Goal: Communication & Community: Participate in discussion

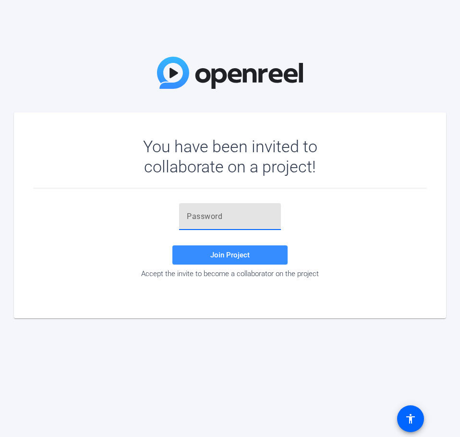
click at [238, 217] on input "text" at bounding box center [230, 217] width 86 height 12
paste input "U^I5rc"
type input "U^I5rc"
click at [227, 254] on span "Join Project" at bounding box center [229, 255] width 39 height 9
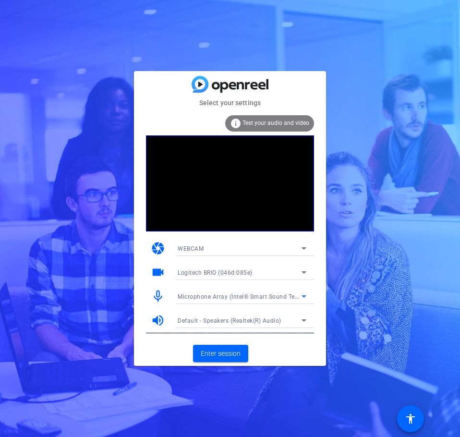
click at [304, 297] on icon at bounding box center [304, 296] width 5 height 2
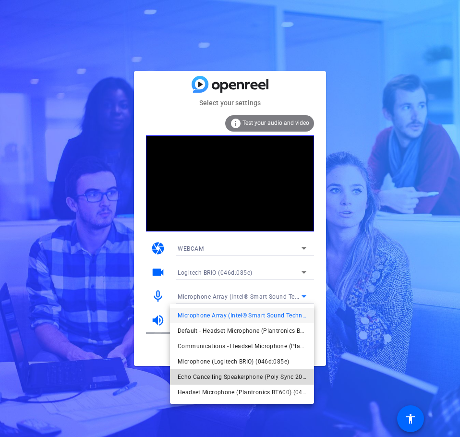
click at [235, 379] on span "Echo Cancelling Speakerphone (Poly Sync 20) (047f:015c)" at bounding box center [242, 377] width 129 height 12
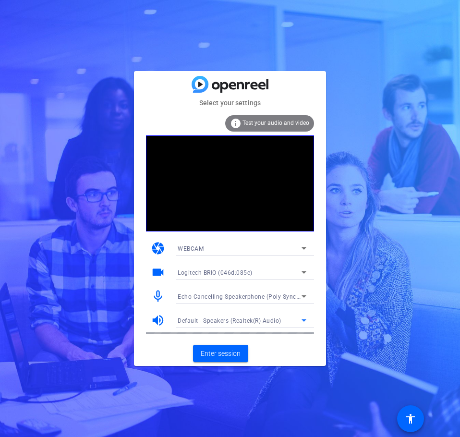
click at [303, 319] on icon at bounding box center [304, 321] width 12 height 12
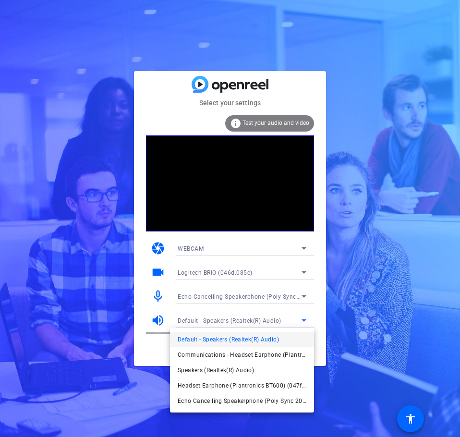
click at [239, 401] on span "Echo Cancelling Speakerphone (Poly Sync 20) (047f:015c)" at bounding box center [242, 401] width 129 height 12
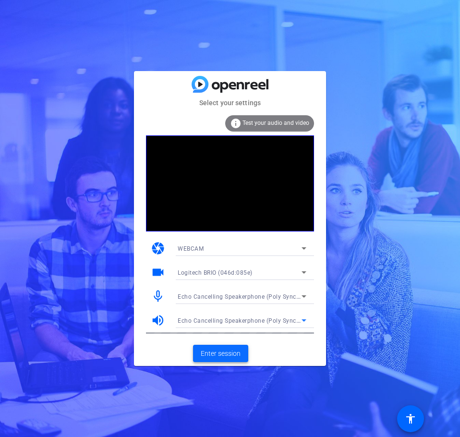
click at [229, 354] on span "Enter session" at bounding box center [221, 354] width 40 height 10
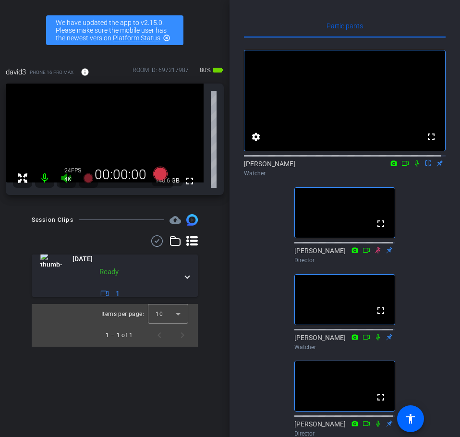
click at [415, 167] on icon at bounding box center [417, 163] width 4 height 6
click at [168, 37] on mat-icon "highlight_off" at bounding box center [167, 38] width 8 height 8
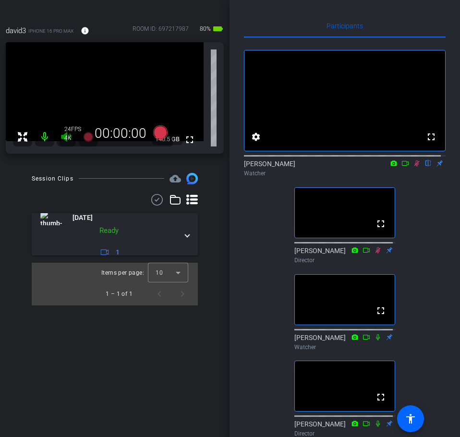
click at [229, 108] on div "Project Kipling - Retention account_box grid_on settings info logout david3 iPh…" at bounding box center [115, 218] width 230 height 437
click at [179, 272] on div at bounding box center [168, 272] width 40 height 23
click at [166, 323] on mat-option "25" at bounding box center [168, 324] width 40 height 15
click at [178, 271] on div at bounding box center [168, 272] width 40 height 23
click at [162, 296] on mat-option "5" at bounding box center [168, 293] width 40 height 15
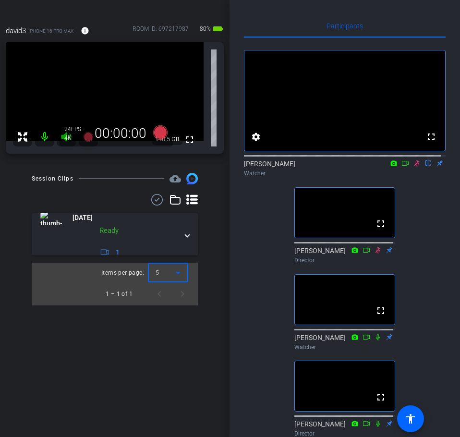
click at [181, 273] on div at bounding box center [168, 272] width 40 height 23
click at [162, 307] on span "10" at bounding box center [159, 310] width 7 height 12
click at [164, 316] on div "Project Kipling - Retention account_box grid_on settings info logout david3 iPh…" at bounding box center [115, 218] width 230 height 437
click at [203, 325] on div "Project Kipling - Retention account_box grid_on settings info logout david3 iPh…" at bounding box center [115, 218] width 230 height 437
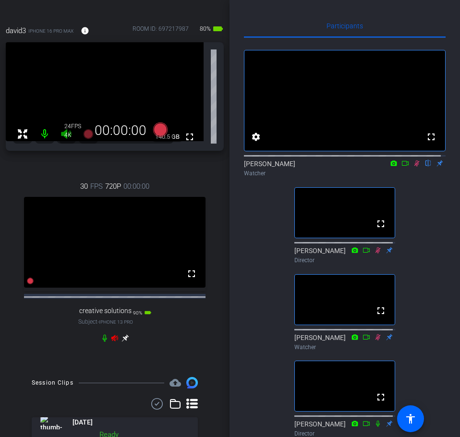
click at [440, 248] on div "fullscreen settings [PERSON_NAME] flip Watcher fullscreen [PERSON_NAME] Directo…" at bounding box center [345, 283] width 202 height 490
click at [435, 243] on div "fullscreen settings [PERSON_NAME] flip Watcher fullscreen [PERSON_NAME] Directo…" at bounding box center [345, 283] width 202 height 490
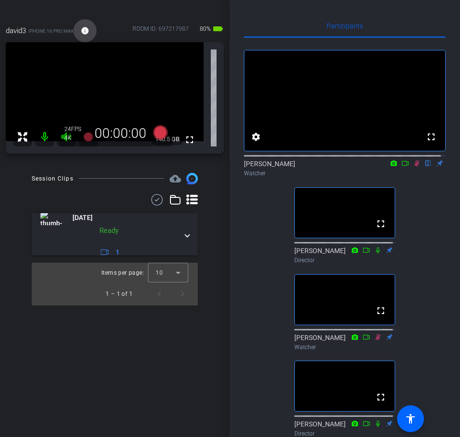
click at [86, 30] on mat-icon "info" at bounding box center [85, 30] width 9 height 9
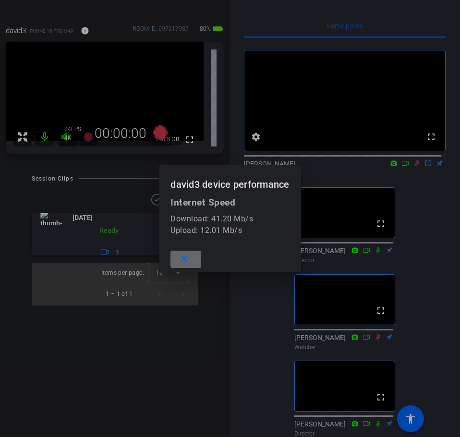
click at [186, 260] on mat-icon "close" at bounding box center [184, 259] width 12 height 12
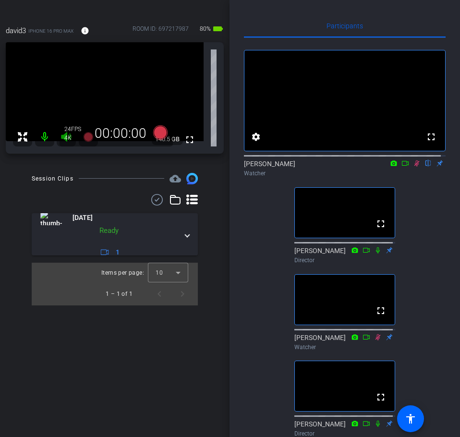
click at [402, 167] on icon at bounding box center [406, 163] width 8 height 7
click at [404, 200] on div "No Video [PERSON_NAME] Watcher fullscreen [PERSON_NAME] Director fullscreen [PE…" at bounding box center [345, 283] width 202 height 490
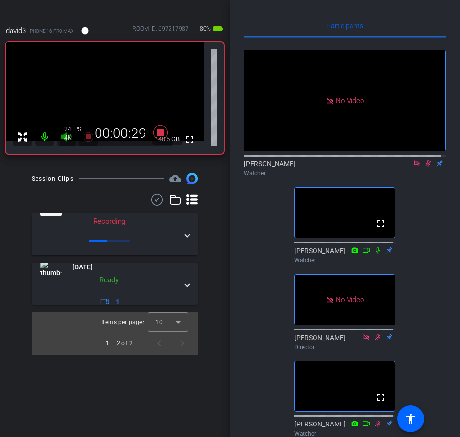
click at [413, 167] on icon at bounding box center [417, 163] width 8 height 7
click at [258, 143] on mat-icon "settings" at bounding box center [256, 137] width 12 height 12
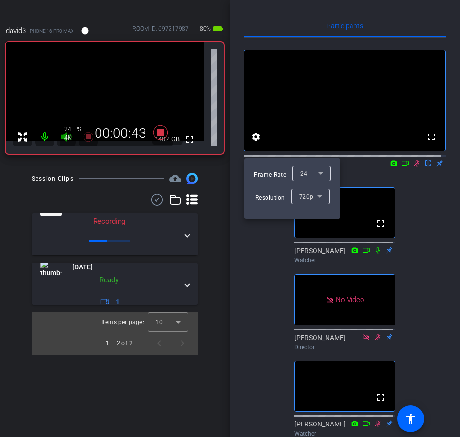
click at [320, 197] on icon at bounding box center [320, 197] width 5 height 2
click at [255, 243] on div at bounding box center [230, 218] width 460 height 437
click at [275, 234] on div at bounding box center [230, 218] width 460 height 437
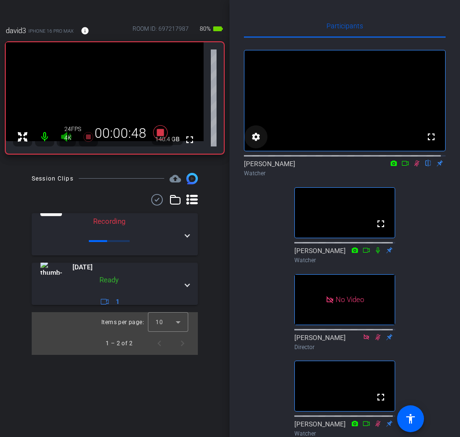
click at [255, 143] on mat-icon "settings" at bounding box center [256, 137] width 12 height 12
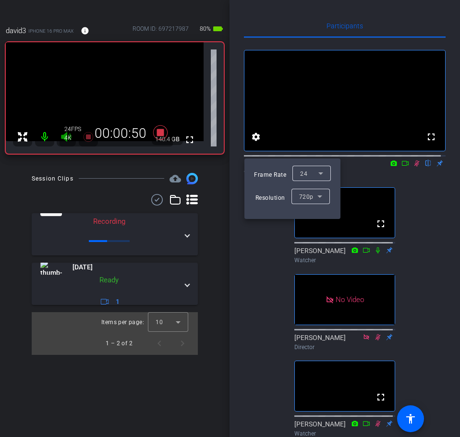
click at [256, 147] on div at bounding box center [230, 218] width 460 height 437
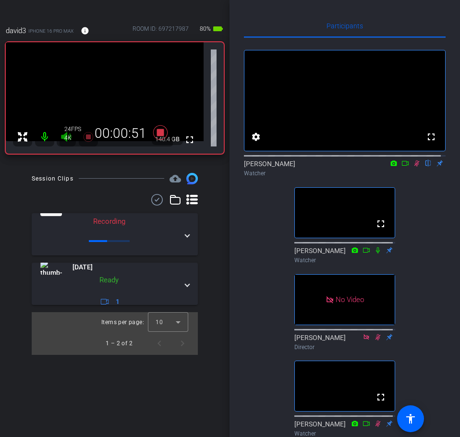
click at [436, 246] on div "fullscreen settings [PERSON_NAME] flip Watcher fullscreen [PERSON_NAME] Watcher…" at bounding box center [345, 326] width 202 height 577
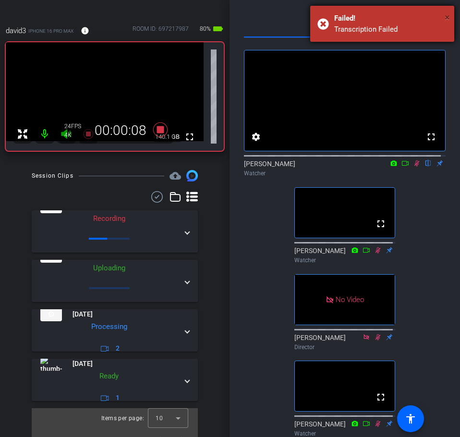
click at [449, 16] on span "×" at bounding box center [447, 18] width 5 height 12
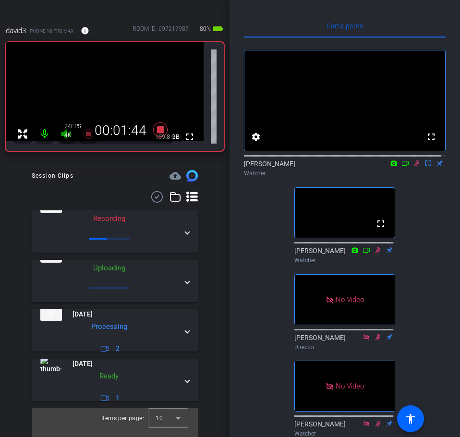
click at [402, 167] on icon at bounding box center [406, 163] width 8 height 7
click at [425, 272] on div "No Video [PERSON_NAME] Watcher fullscreen [PERSON_NAME] Watcher No Video [PERSO…" at bounding box center [345, 326] width 202 height 577
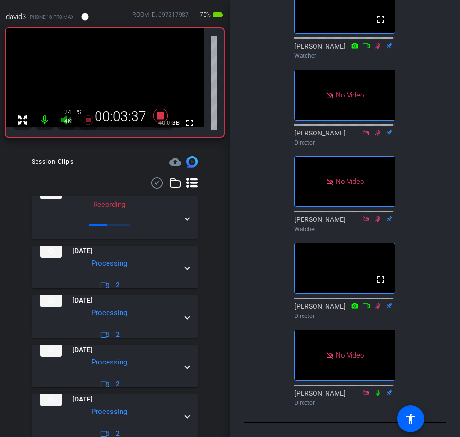
scroll to position [256, 0]
click at [375, 303] on icon at bounding box center [378, 306] width 8 height 7
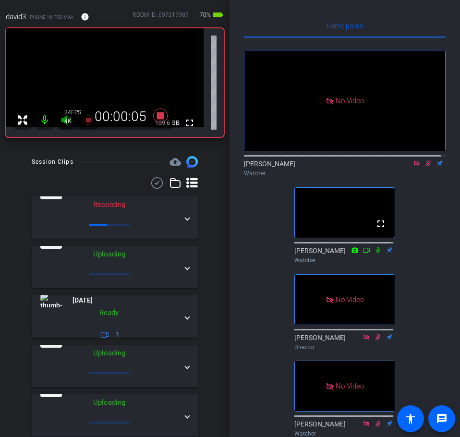
click at [412, 168] on mat-icon at bounding box center [417, 163] width 12 height 9
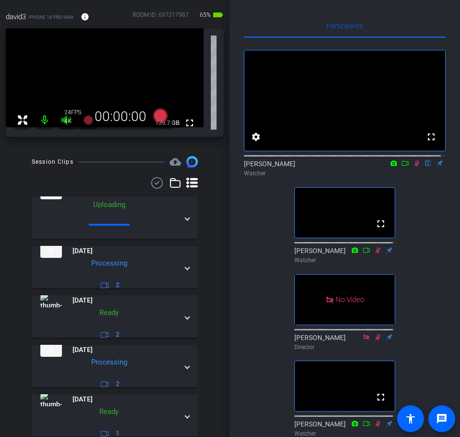
click at [446, 252] on div "Participants fullscreen settings [PERSON_NAME] flip Watcher fullscreen [PERSON_…" at bounding box center [345, 218] width 231 height 437
click at [413, 167] on icon at bounding box center [417, 163] width 8 height 7
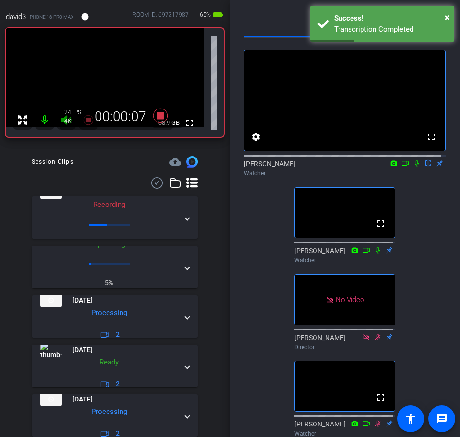
click at [422, 222] on div "fullscreen settings [PERSON_NAME] flip Watcher fullscreen [PERSON_NAME] Watcher…" at bounding box center [345, 326] width 202 height 577
click at [413, 167] on icon at bounding box center [417, 163] width 8 height 7
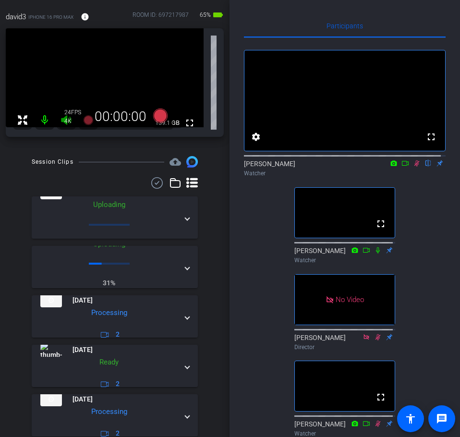
click at [432, 230] on div "fullscreen settings [PERSON_NAME] flip Watcher fullscreen [PERSON_NAME] Watcher…" at bounding box center [345, 326] width 202 height 577
click at [413, 167] on icon at bounding box center [417, 163] width 8 height 7
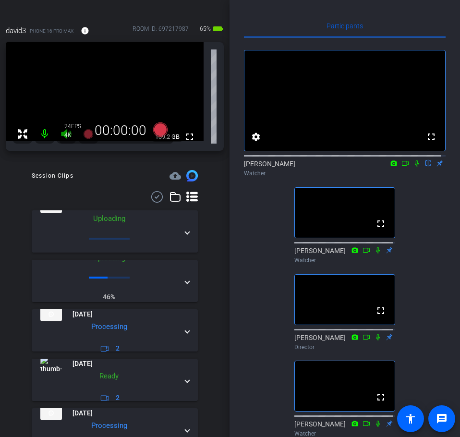
click at [428, 265] on div "fullscreen settings [PERSON_NAME] flip Watcher fullscreen [PERSON_NAME] Watcher…" at bounding box center [345, 326] width 202 height 577
click at [419, 233] on div "fullscreen settings [PERSON_NAME] flip Watcher fullscreen [PERSON_NAME] Watcher…" at bounding box center [345, 326] width 202 height 577
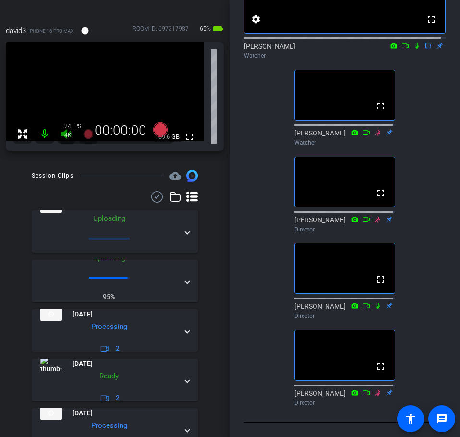
scroll to position [147, 0]
click at [433, 147] on div "fullscreen settings [PERSON_NAME] flip Watcher fullscreen [PERSON_NAME] Watcher…" at bounding box center [345, 165] width 202 height 490
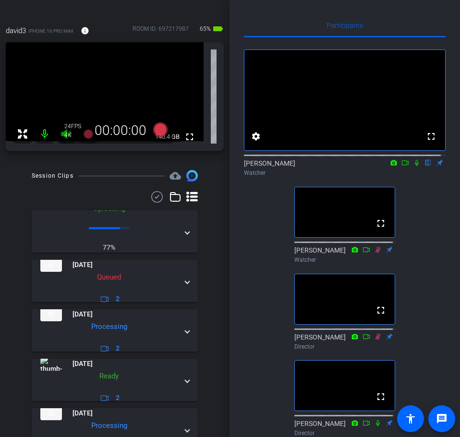
scroll to position [0, 0]
